Goal: Task Accomplishment & Management: Manage account settings

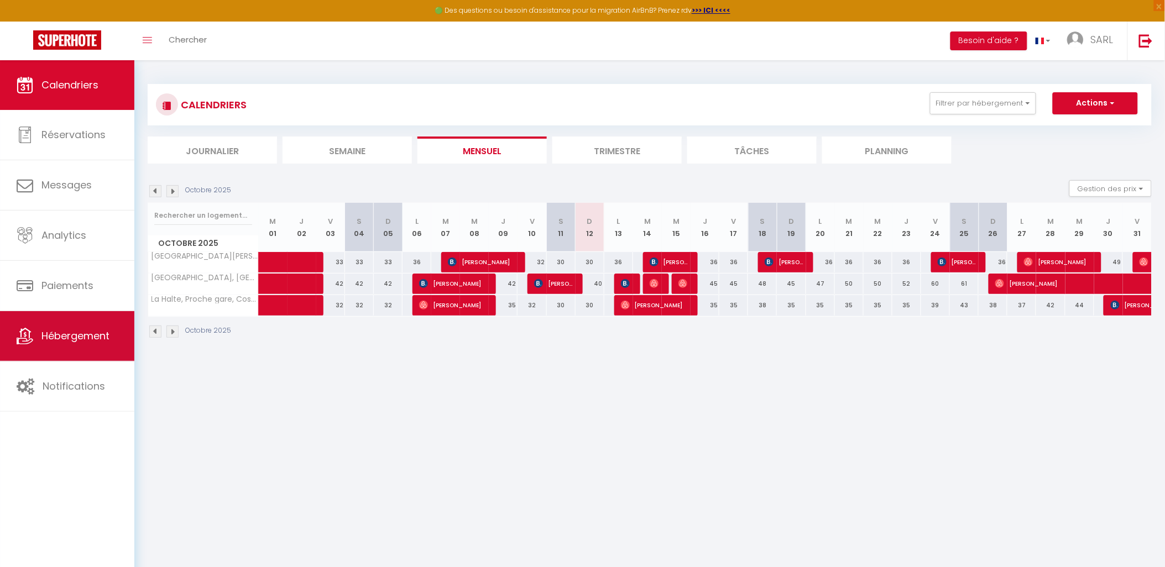
click at [50, 349] on link "Hébergement" at bounding box center [67, 336] width 134 height 50
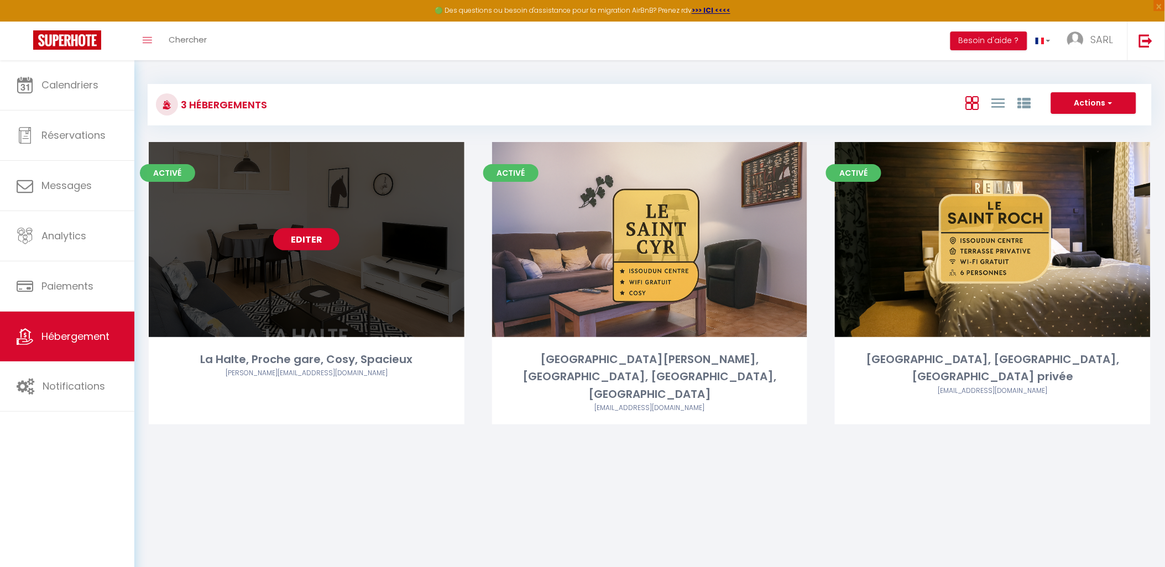
click at [299, 242] on link "Editer" at bounding box center [306, 239] width 66 height 22
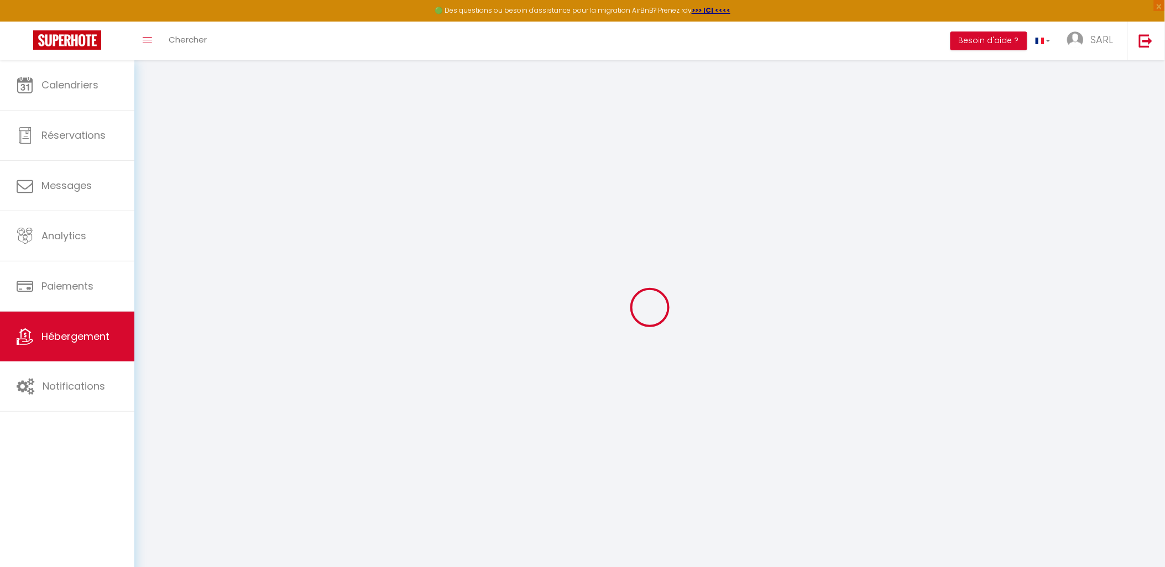
type input "Oups ! Les dates sélectionnées sont indisponibles."
type textarea "Malheureusement les dates sélectionnées sont indisponibles. Nous vous invitons …"
type input "46.9474085"
type input "1.9843687"
checkbox input "true"
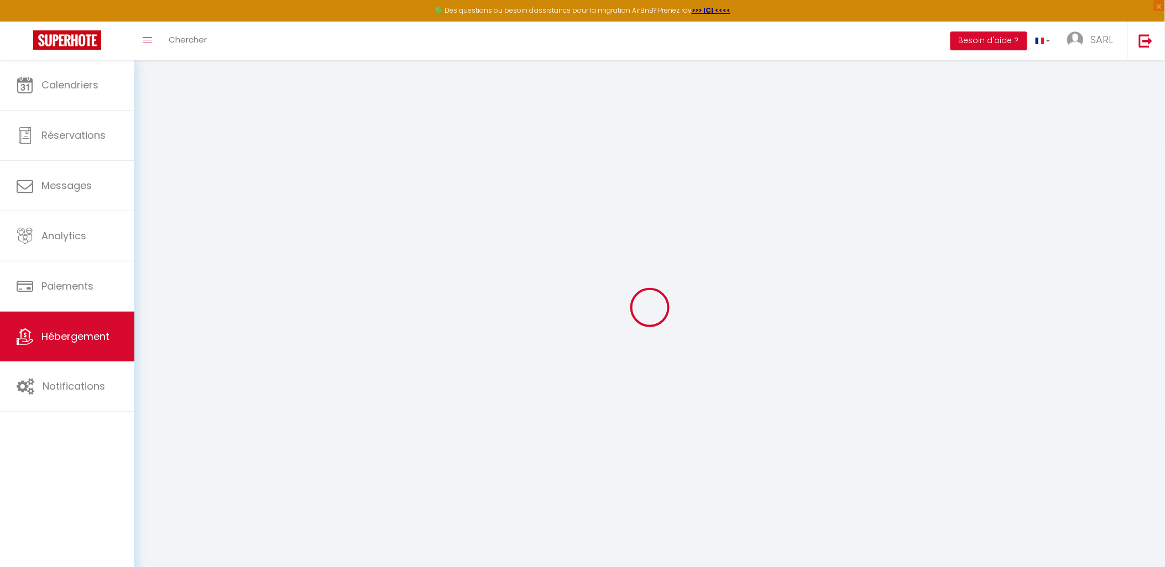
checkbox input "true"
checkbox input "false"
select select
checkbox input "false"
checkbox input "true"
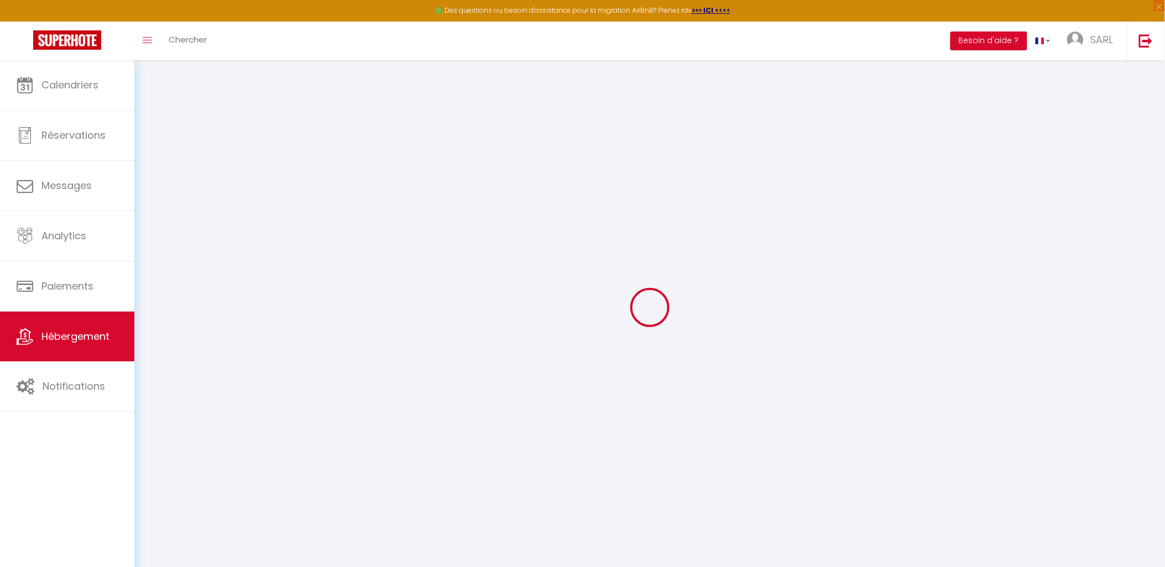
checkbox input "false"
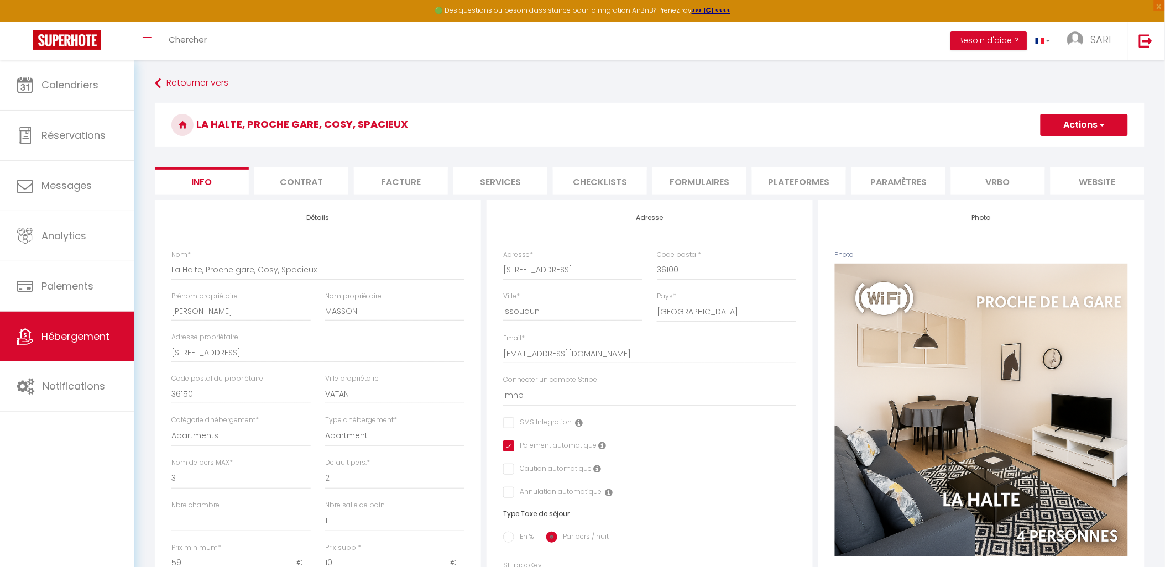
drag, startPoint x: 1077, startPoint y: 184, endPoint x: 25, endPoint y: 456, distance: 1087.0
click at [1077, 184] on li "website" at bounding box center [1098, 181] width 94 height 27
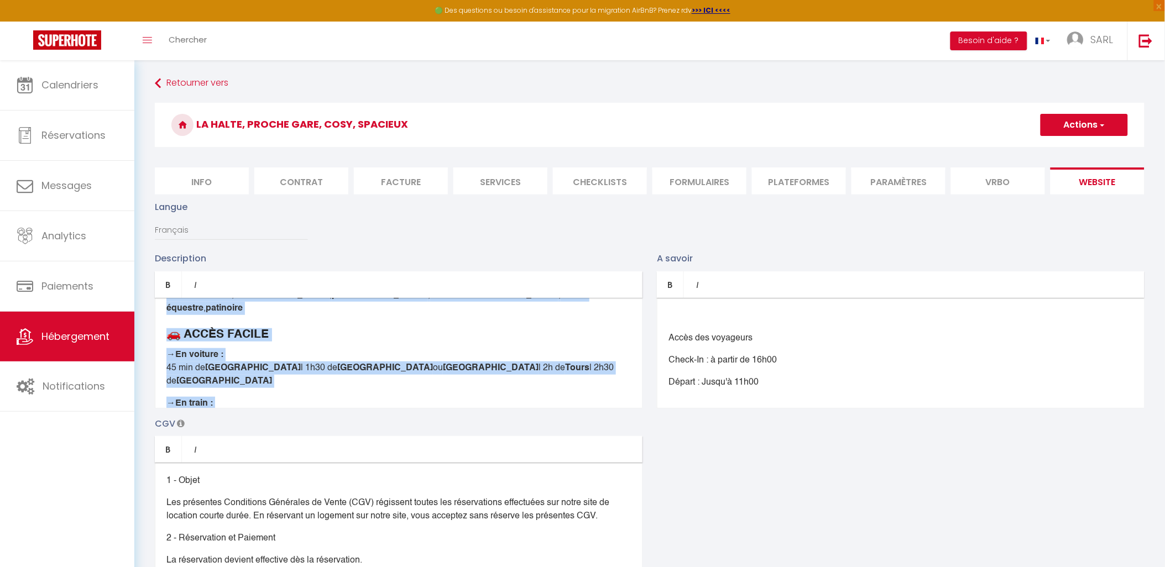
scroll to position [514, 0]
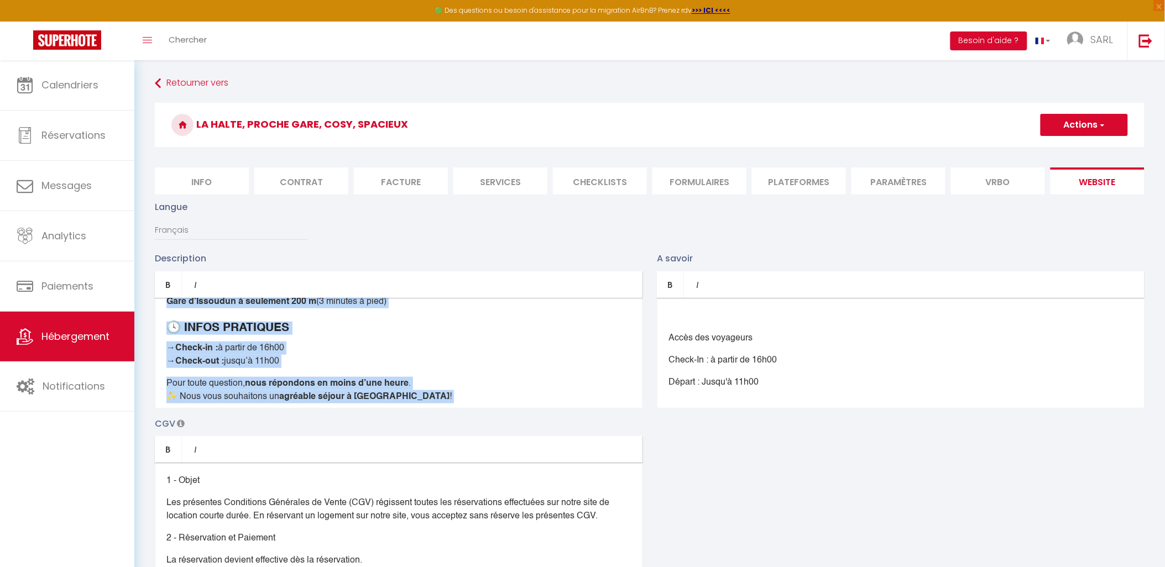
drag, startPoint x: 163, startPoint y: 322, endPoint x: 553, endPoint y: 479, distance: 421.3
click at [553, 479] on div "Description Bold Italic Rich text editor Bienvenue chez [PERSON_NAME] et [PERSO…" at bounding box center [650, 412] width 1004 height 321
copy div "Loremipsu dolo Sita co Adip ! Elitsedd e’te incidi utlaboreetd ma aliqu enimad …"
click at [206, 241] on select "Français Anglais Portugais Espagnol [GEOGRAPHIC_DATA]" at bounding box center [231, 230] width 153 height 21
select select "en"
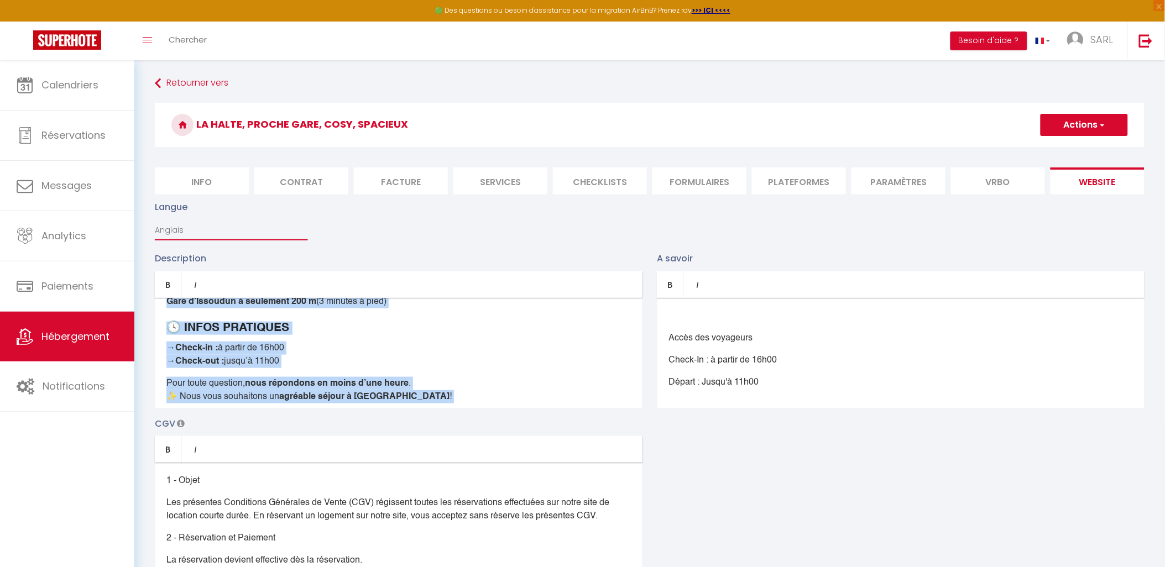
click at [155, 228] on select "Français Anglais Portugais Espagnol [GEOGRAPHIC_DATA]" at bounding box center [231, 230] width 153 height 21
type input "Oops! The selected dates are unavailable."
type textarea "Unfortunately the selected dates are not available. We invite you to choose oth…"
checkbox input "true"
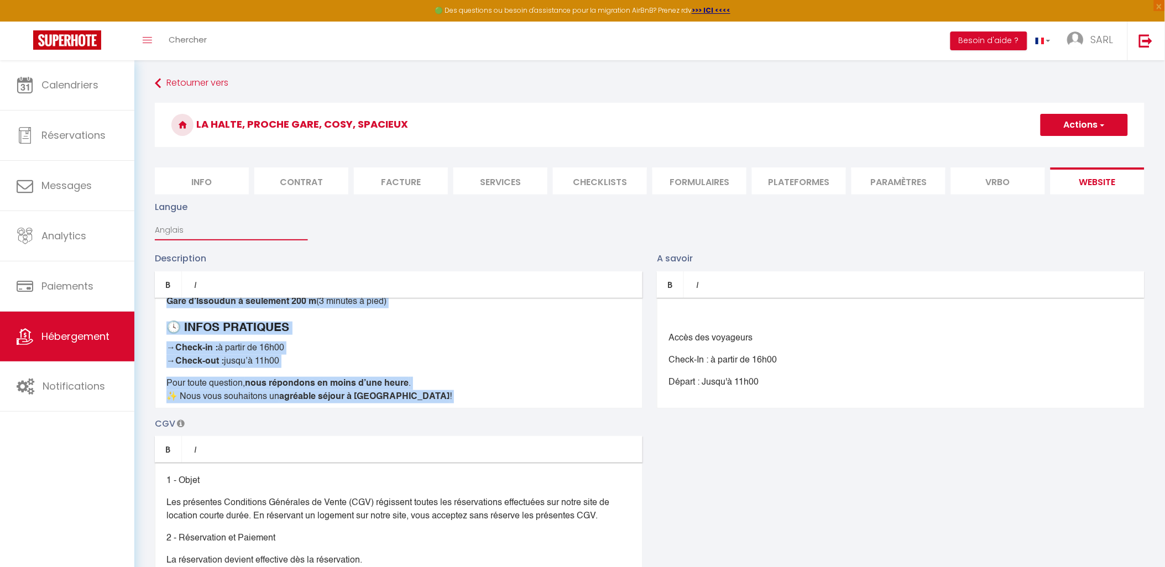
checkbox input "false"
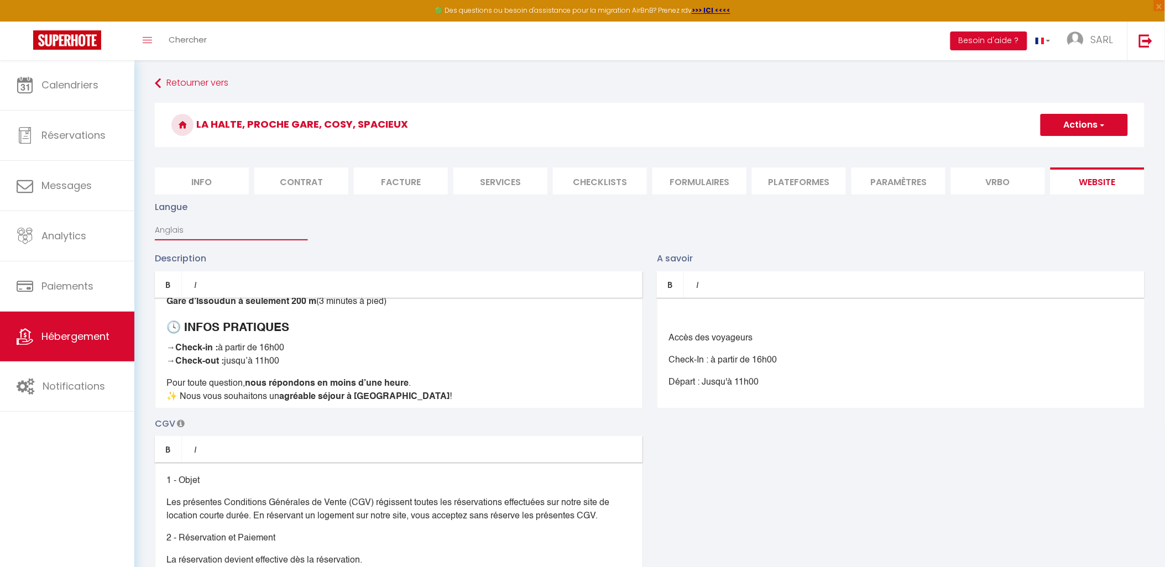
scroll to position [0, 0]
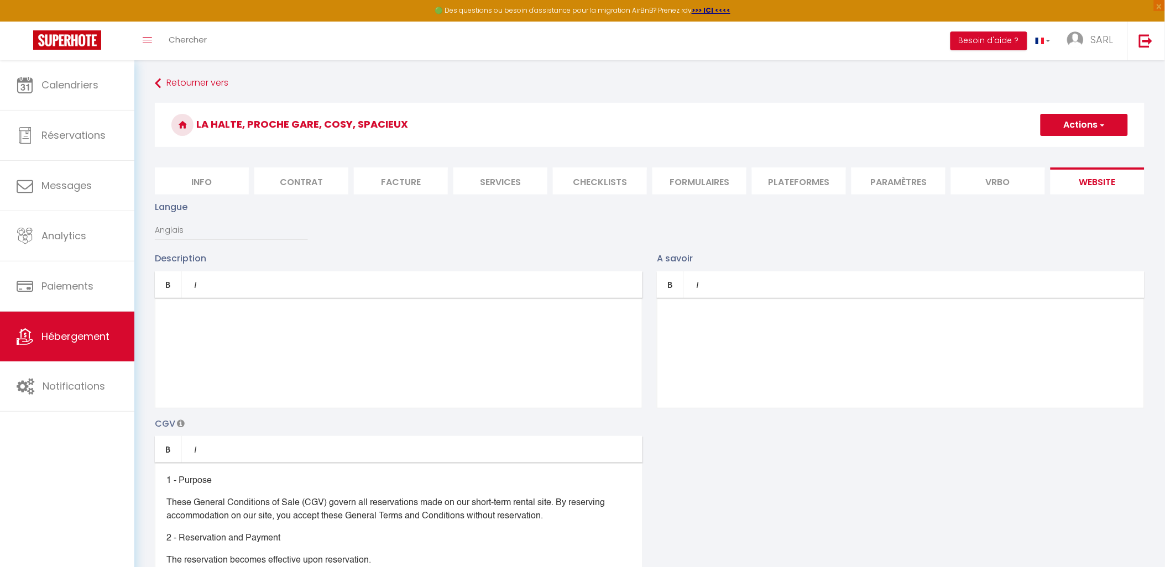
click at [190, 318] on div at bounding box center [399, 353] width 488 height 111
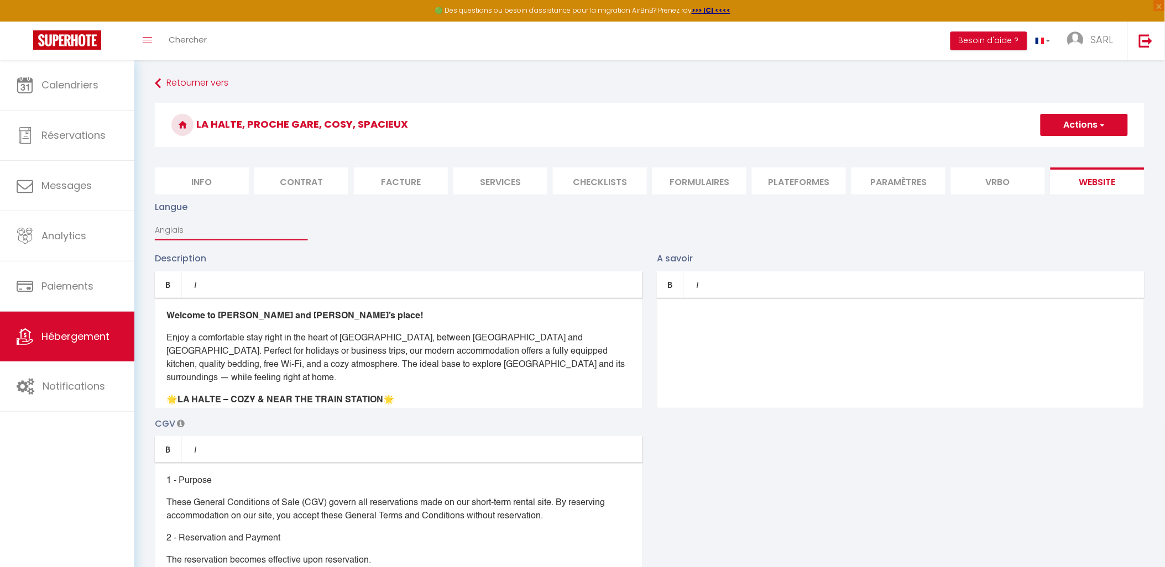
click at [183, 240] on select "Français Anglais Portugais Espagnol [GEOGRAPHIC_DATA]" at bounding box center [231, 230] width 153 height 21
select select "fr"
click at [155, 228] on select "Français Anglais Portugais Espagnol [GEOGRAPHIC_DATA]" at bounding box center [231, 230] width 153 height 21
type input "Oups ! Les dates sélectionnées sont indisponibles."
type textarea "Malheureusement les dates sélectionnées sont indisponibles. Nous vous invitons …"
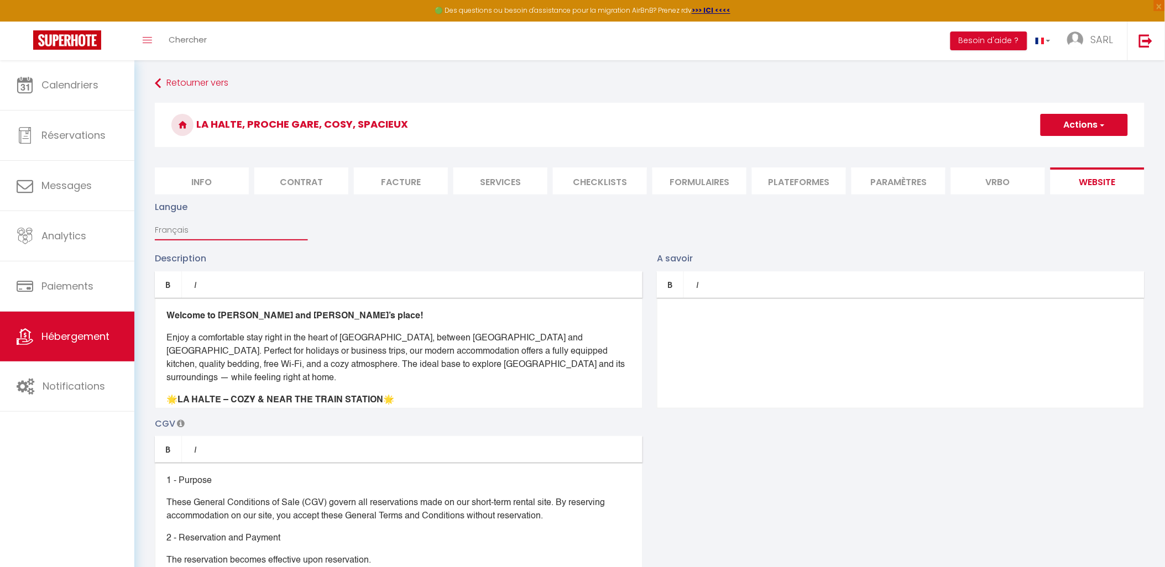
checkbox input "true"
checkbox input "false"
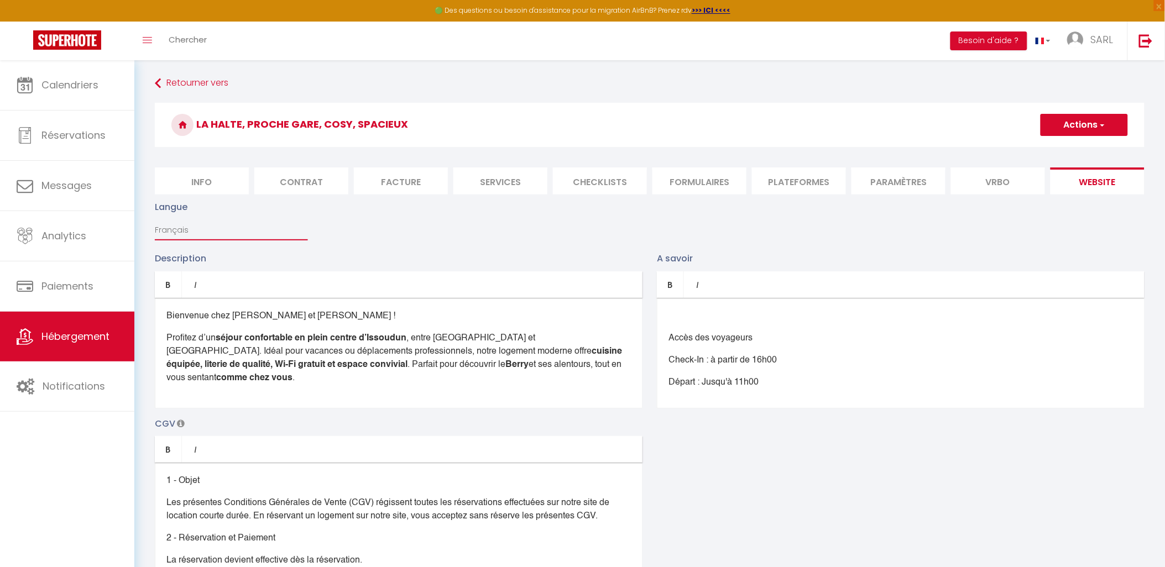
click at [201, 241] on select "Français Anglais Portugais Espagnol [GEOGRAPHIC_DATA]" at bounding box center [231, 230] width 153 height 21
select select "en"
click at [155, 228] on select "Français Anglais Portugais Espagnol [GEOGRAPHIC_DATA]" at bounding box center [231, 230] width 153 height 21
type input "Oops! The selected dates are unavailable."
type textarea "Unfortunately the selected dates are not available. We invite you to choose oth…"
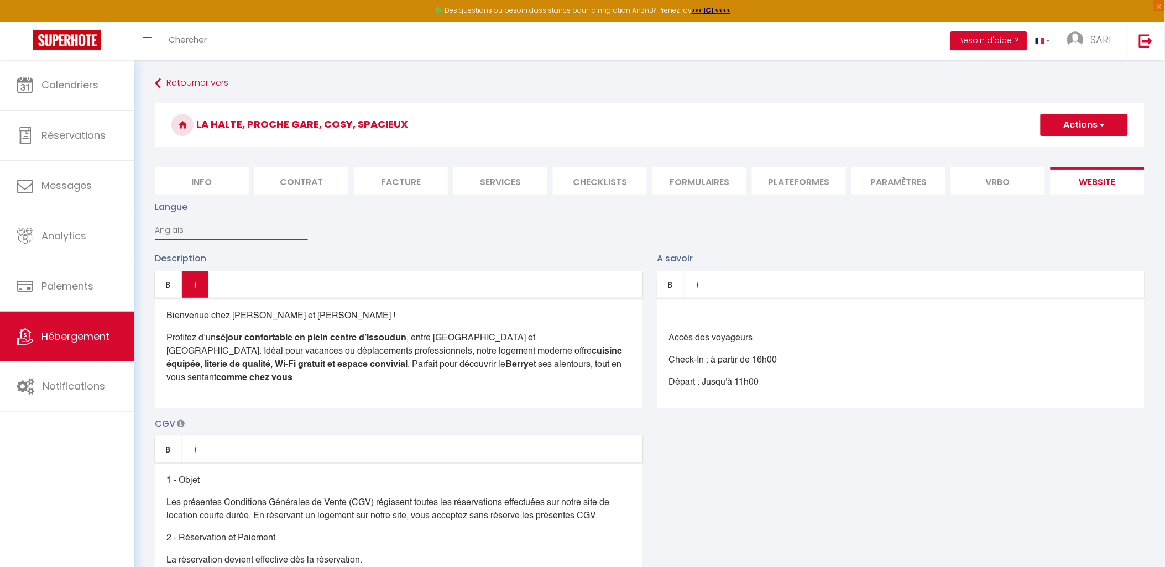
checkbox input "true"
checkbox input "false"
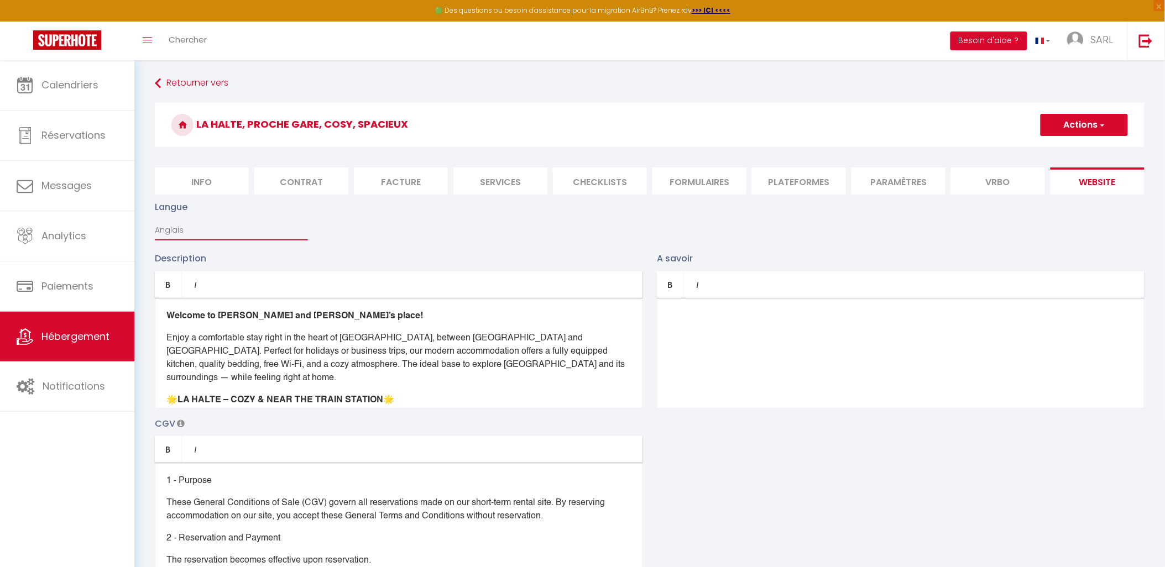
click at [183, 238] on select "Français Anglais Portugais Espagnol [GEOGRAPHIC_DATA]" at bounding box center [231, 230] width 153 height 21
select select "fr"
click at [155, 228] on select "Français Anglais Portugais Espagnol [GEOGRAPHIC_DATA]" at bounding box center [231, 230] width 153 height 21
type input "Oups ! Les dates sélectionnées sont indisponibles."
type textarea "Malheureusement les dates sélectionnées sont indisponibles. Nous vous invitons …"
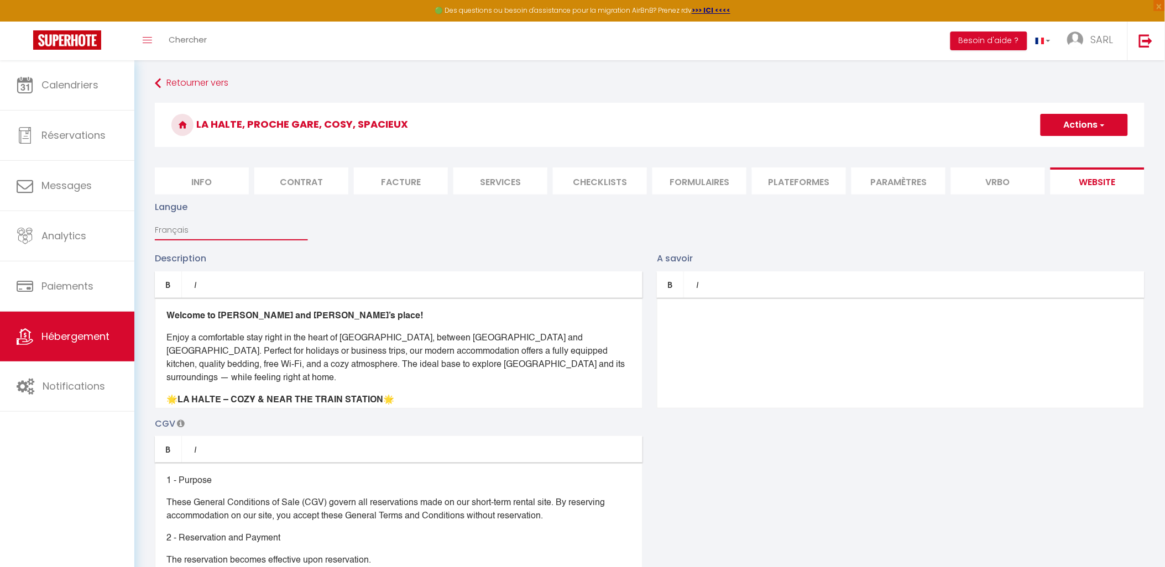
checkbox input "true"
checkbox input "false"
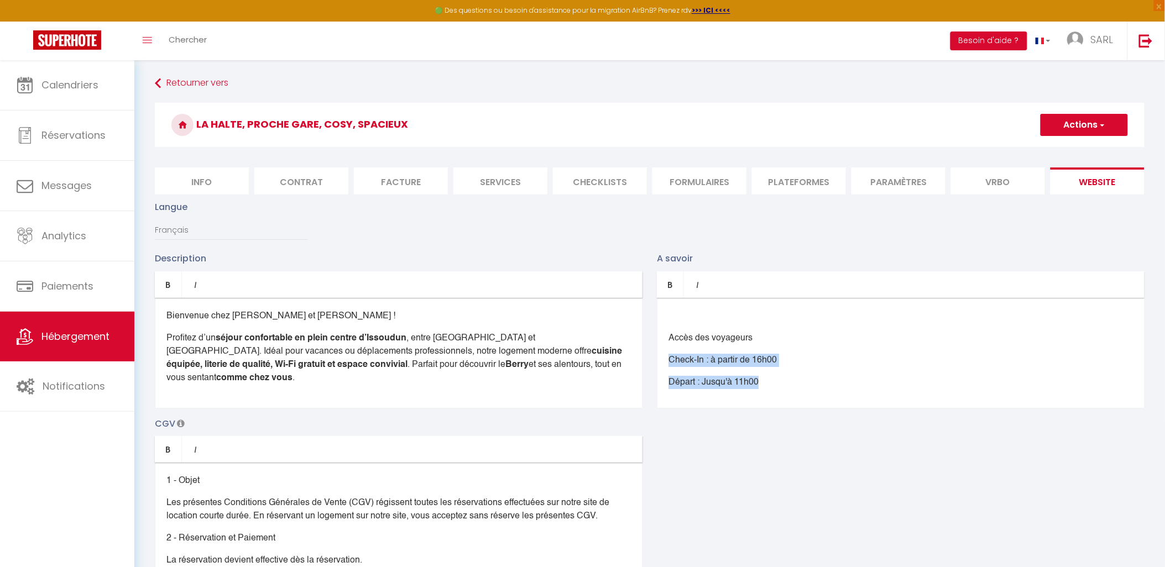
drag, startPoint x: 769, startPoint y: 389, endPoint x: 664, endPoint y: 370, distance: 107.3
click at [664, 370] on div "Accès des voyageurs Check-In : à partir de 16h00 Départ : Jusqu'à 11h00 Autres …" at bounding box center [901, 353] width 488 height 111
copy div "Check-In : à partir de 16h00 Départ : Jusqu'à 11h00"
drag, startPoint x: 206, startPoint y: 243, endPoint x: 211, endPoint y: 250, distance: 8.0
click at [208, 241] on select "Français Anglais Portugais Espagnol [GEOGRAPHIC_DATA]" at bounding box center [231, 230] width 153 height 21
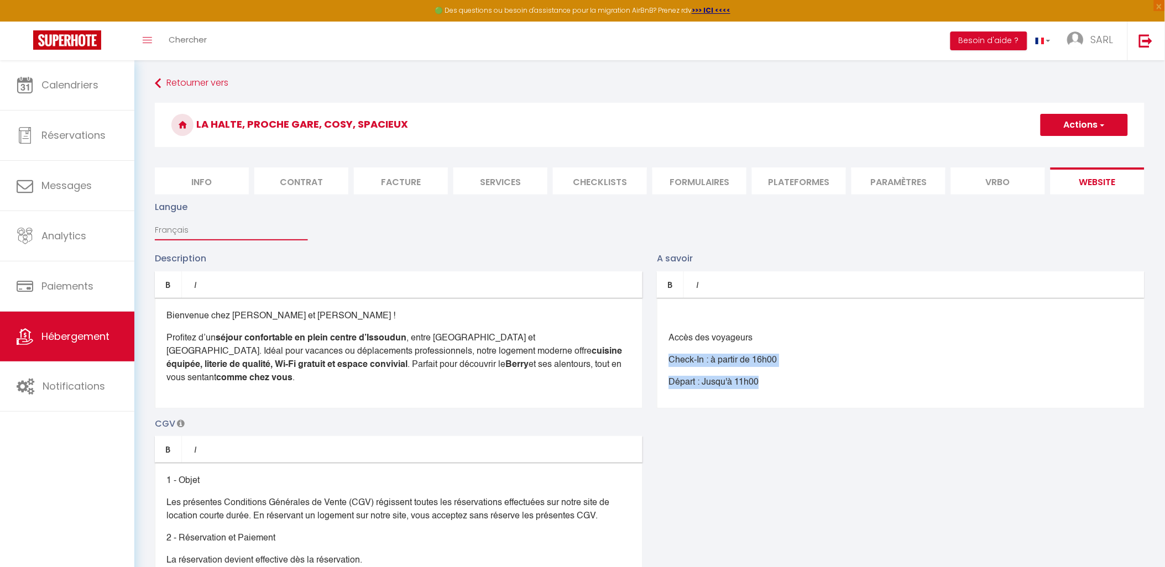
select select "en"
click at [155, 228] on select "Français Anglais Portugais Espagnol [GEOGRAPHIC_DATA]" at bounding box center [231, 230] width 153 height 21
type input "Oops! The selected dates are unavailable."
type textarea "Unfortunately the selected dates are not available. We invite you to choose oth…"
checkbox input "true"
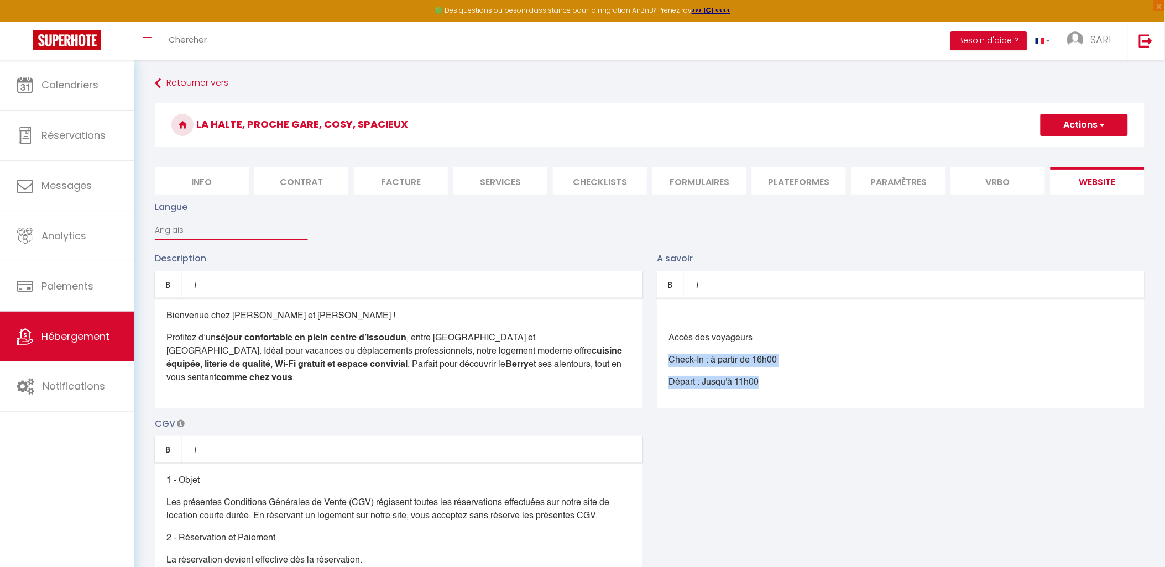
checkbox input "true"
checkbox input "false"
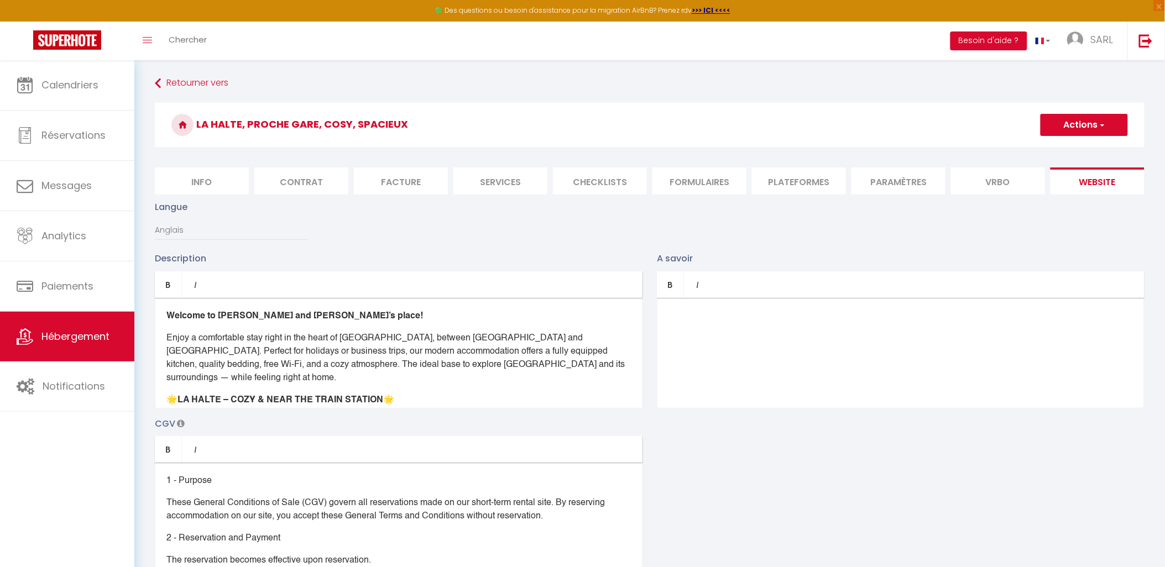
click at [679, 361] on div at bounding box center [901, 353] width 488 height 111
drag, startPoint x: 695, startPoint y: 347, endPoint x: 666, endPoint y: 347, distance: 29.3
click at [666, 347] on div "Check-In : à partir de 16h00 Départ : Jusqu'à 11h00 ​" at bounding box center [901, 353] width 488 height 111
click at [699, 345] on p "Check-out : Jusqu'à 11h00" at bounding box center [900, 338] width 464 height 13
click at [483, 249] on div "Langue Français Anglais Portugais Espagnol [GEOGRAPHIC_DATA]" at bounding box center [650, 225] width 1004 height 51
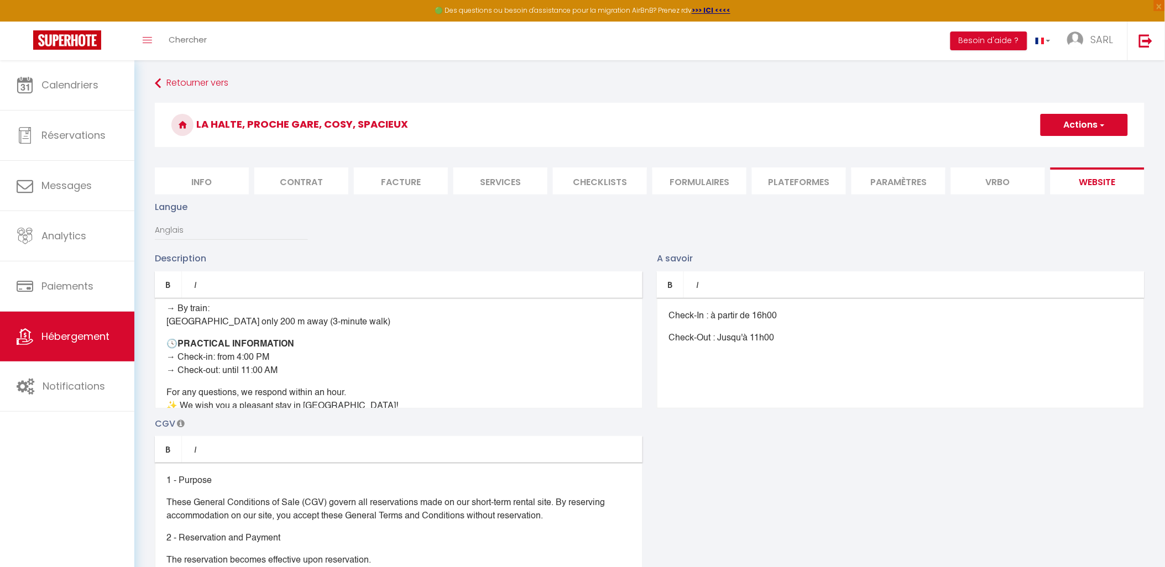
click at [1106, 128] on button "Actions" at bounding box center [1084, 125] width 87 height 22
click at [1093, 150] on link "Enregistrer" at bounding box center [1083, 149] width 87 height 14
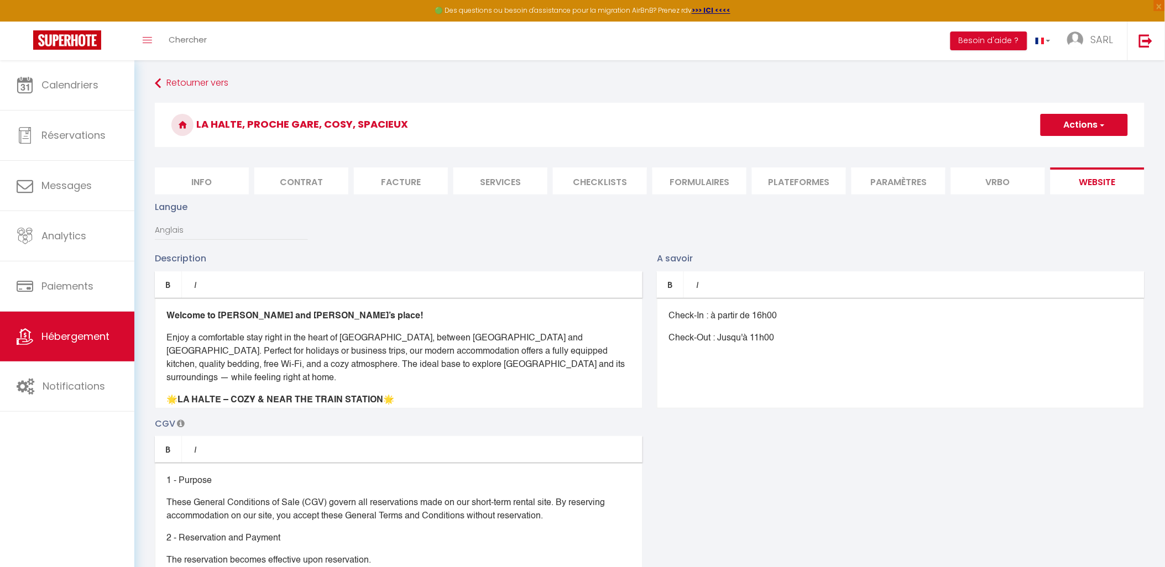
click at [493, 236] on div "Langue Français Anglais Portugais Espagnol [GEOGRAPHIC_DATA]" at bounding box center [650, 225] width 1004 height 51
click at [398, 346] on p "Enjoy a comfortable stay right in the heart of [GEOGRAPHIC_DATA], between [GEOG…" at bounding box center [398, 358] width 464 height 53
